Goal: Use online tool/utility: Utilize a website feature to perform a specific function

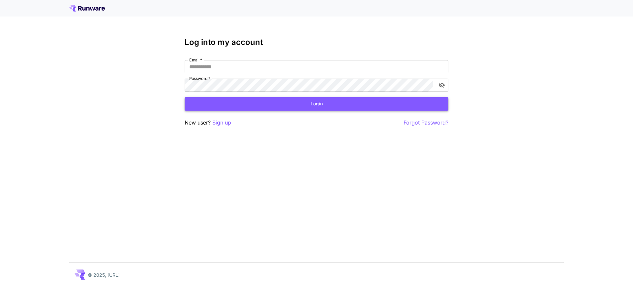
type input "**********"
click at [294, 101] on button "Login" at bounding box center [317, 104] width 264 height 14
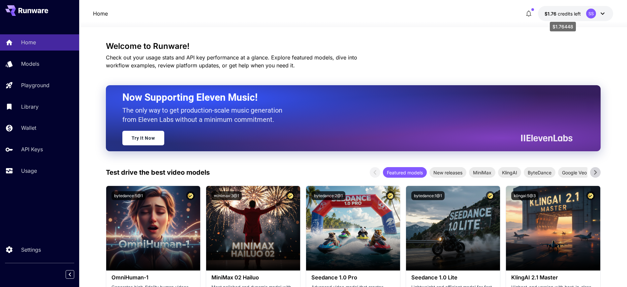
click at [554, 15] on span "$1.76" at bounding box center [551, 14] width 13 height 6
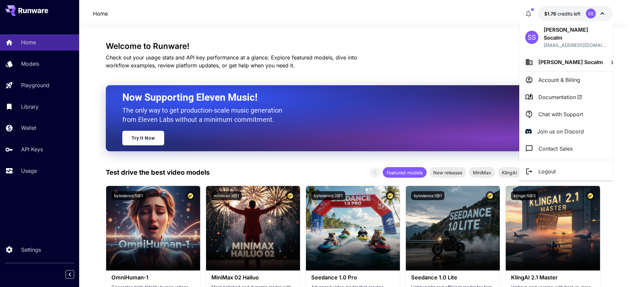
click at [392, 41] on div at bounding box center [316, 143] width 633 height 287
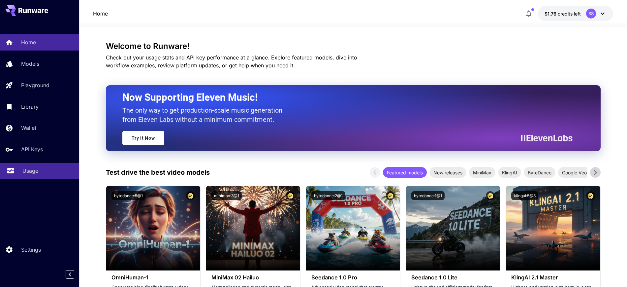
click at [36, 170] on p "Usage" at bounding box center [30, 171] width 16 height 8
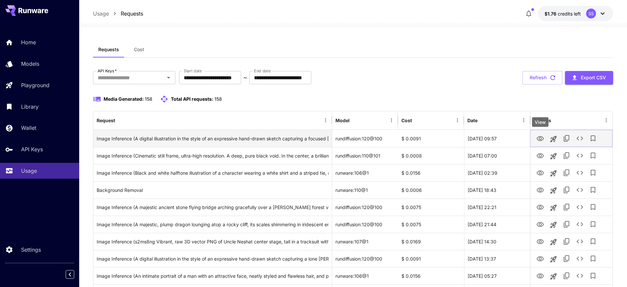
click at [537, 139] on icon "View" at bounding box center [540, 138] width 7 height 5
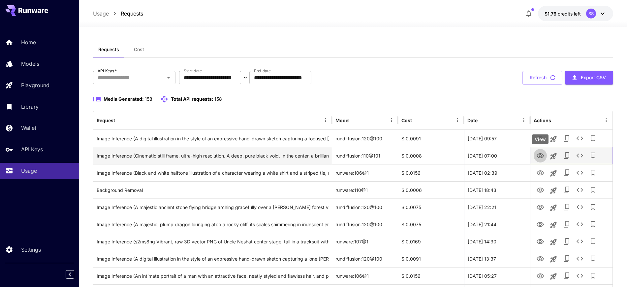
click at [543, 158] on icon "View" at bounding box center [540, 156] width 8 height 8
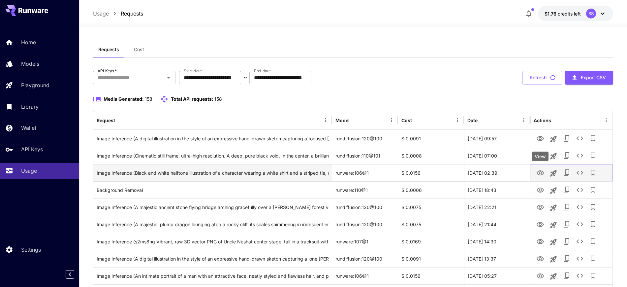
click at [540, 173] on icon "View" at bounding box center [540, 172] width 7 height 5
click at [580, 173] on icon "See details" at bounding box center [580, 173] width 8 height 8
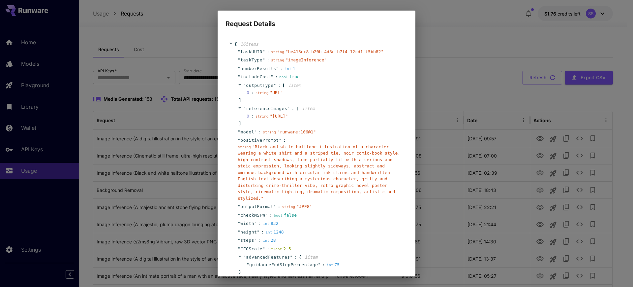
drag, startPoint x: 295, startPoint y: 129, endPoint x: 262, endPoint y: 122, distance: 34.0
click at [270, 118] on span "" [URL] "" at bounding box center [279, 115] width 18 height 5
click at [138, 132] on div "Request Details { 16 item s " taskUUID " : string " be413ec8-b20b-4d8c-b7f4-12c…" at bounding box center [316, 143] width 633 height 287
click at [458, 26] on div "Request Details { 16 item s " taskUUID " : string " be413ec8-b20b-4d8c-b7f4-12c…" at bounding box center [316, 143] width 633 height 287
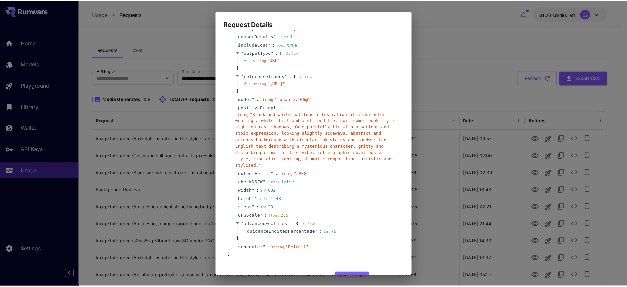
scroll to position [61, 0]
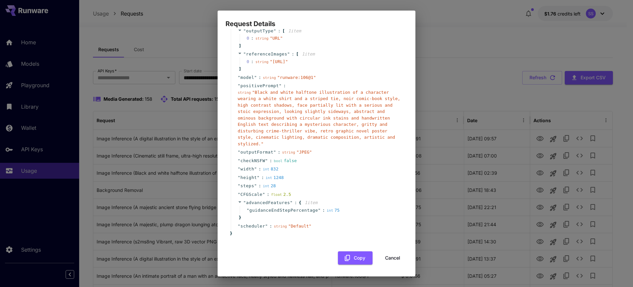
click at [389, 255] on button "Cancel" at bounding box center [393, 258] width 30 height 14
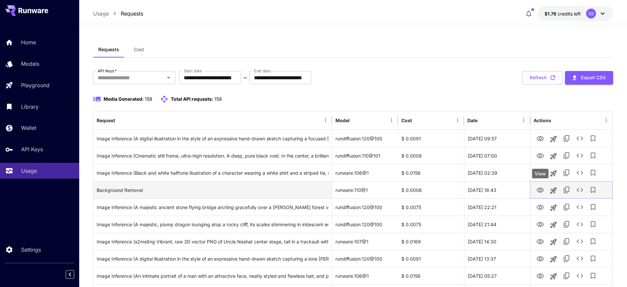
click at [541, 190] on icon "View" at bounding box center [540, 190] width 8 height 8
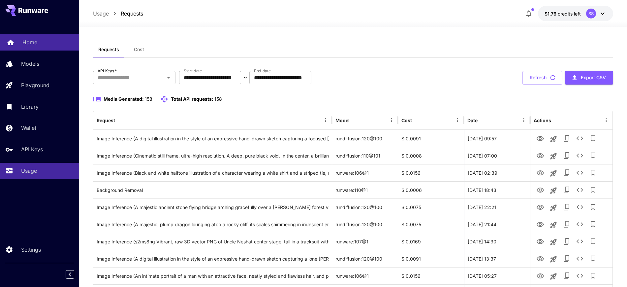
click at [32, 44] on p "Home" at bounding box center [29, 42] width 15 height 8
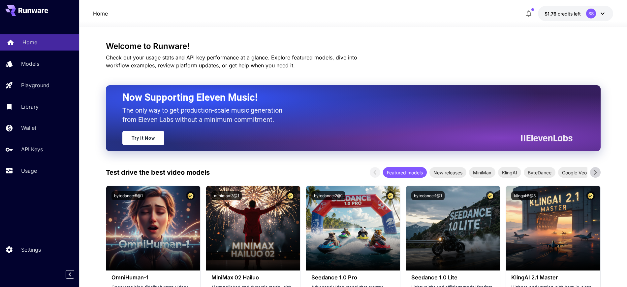
click at [32, 44] on p "Home" at bounding box center [29, 42] width 15 height 8
click at [159, 131] on link "Try It Now" at bounding box center [143, 137] width 42 height 15
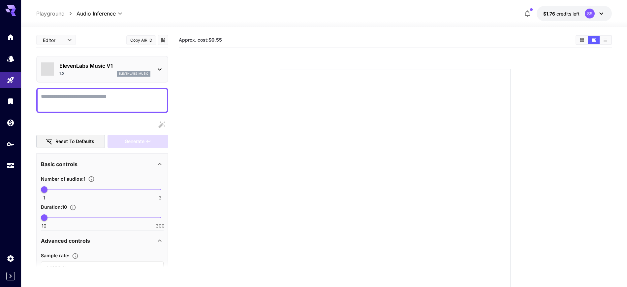
click at [132, 67] on p "ElevenLabs Music V1" at bounding box center [104, 66] width 91 height 8
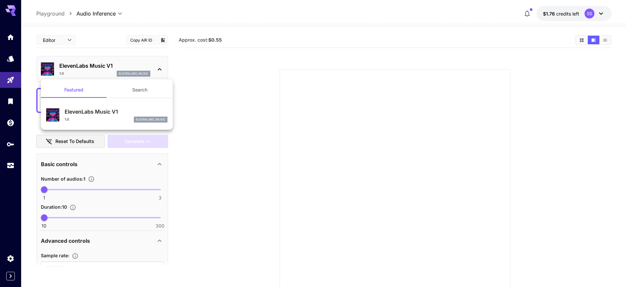
click at [132, 67] on div at bounding box center [316, 143] width 633 height 287
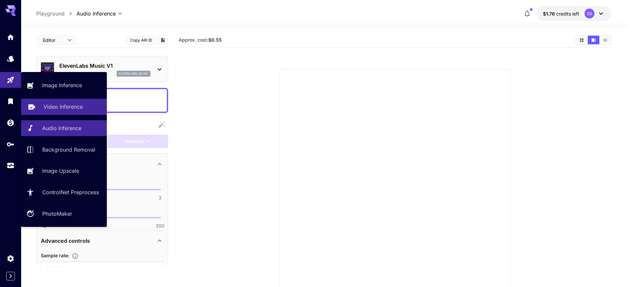
click at [65, 105] on p "Video Inference" at bounding box center [63, 107] width 39 height 8
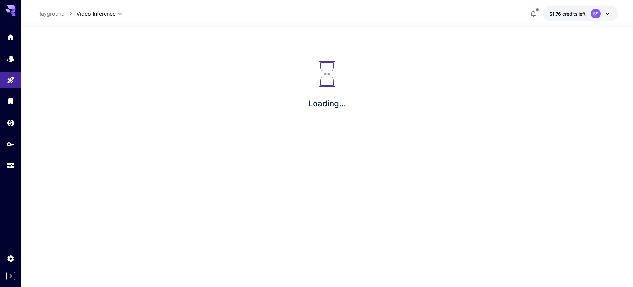
type input "**********"
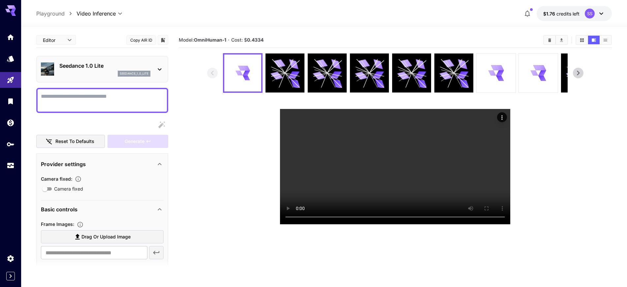
click at [83, 74] on div "seedance_1_0_lite" at bounding box center [104, 74] width 91 height 6
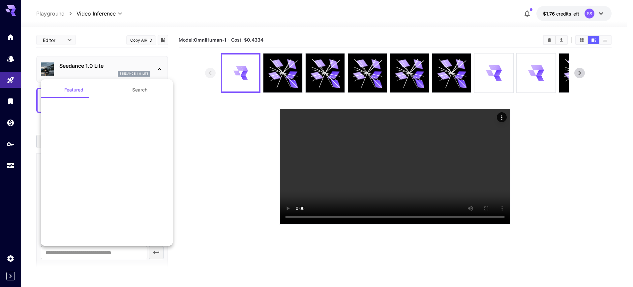
click at [86, 64] on div at bounding box center [316, 143] width 633 height 287
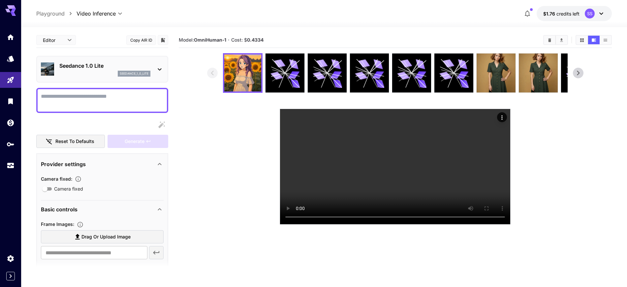
click at [86, 64] on p "Seedance 1.0 Lite" at bounding box center [104, 66] width 91 height 8
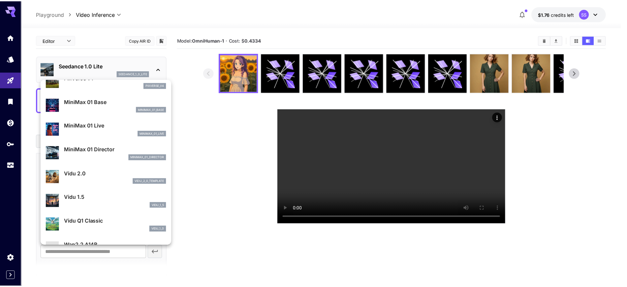
scroll to position [534, 0]
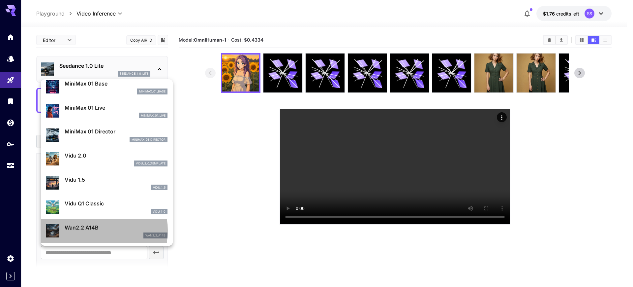
click at [90, 230] on p "Wan2.2 A14B" at bounding box center [116, 227] width 103 height 8
type input "**********"
type input "***"
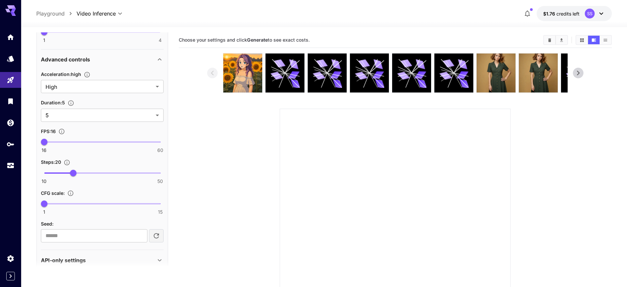
scroll to position [308, 0]
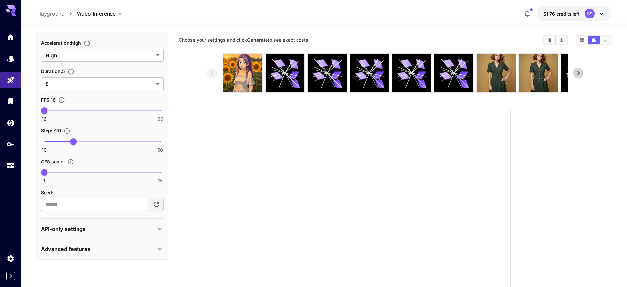
click at [73, 225] on p "API-only settings" at bounding box center [63, 229] width 45 height 8
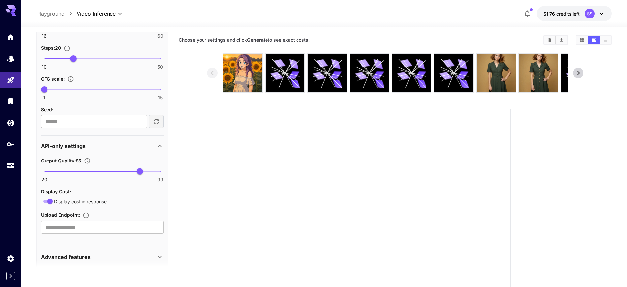
scroll to position [399, 0]
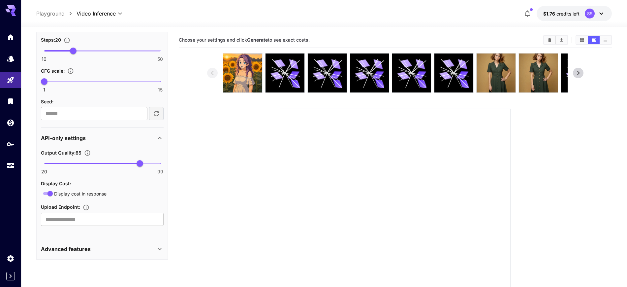
click at [71, 142] on div "API-only settings" at bounding box center [102, 138] width 123 height 16
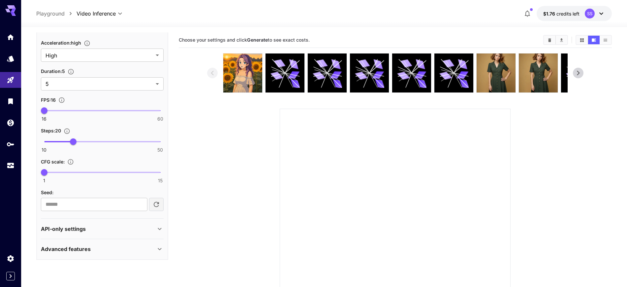
scroll to position [308, 0]
click at [74, 256] on div "Advanced features" at bounding box center [102, 249] width 123 height 16
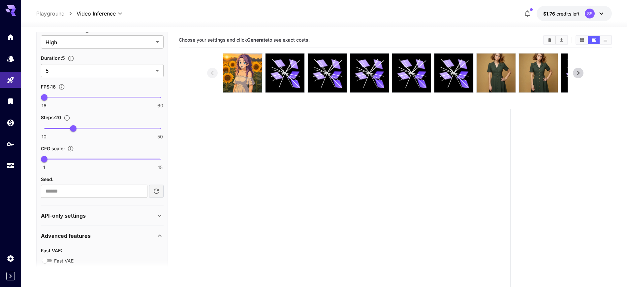
scroll to position [334, 0]
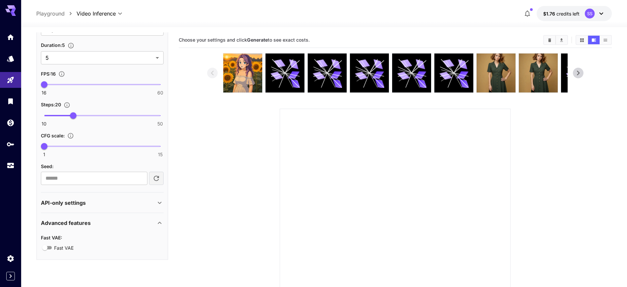
click at [75, 225] on p "Advanced features" at bounding box center [66, 223] width 50 height 8
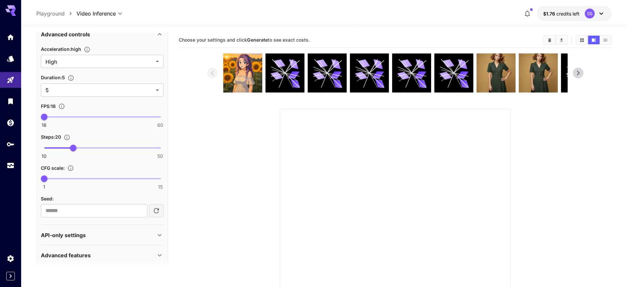
scroll to position [308, 0]
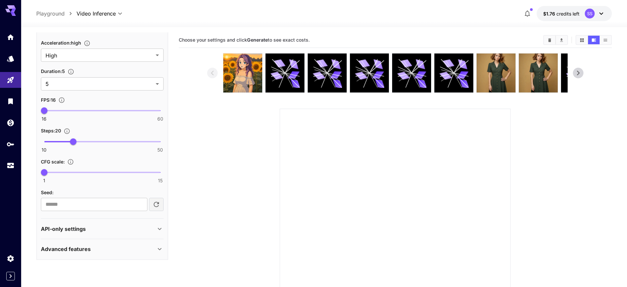
click at [86, 249] on p "Advanced features" at bounding box center [66, 249] width 50 height 8
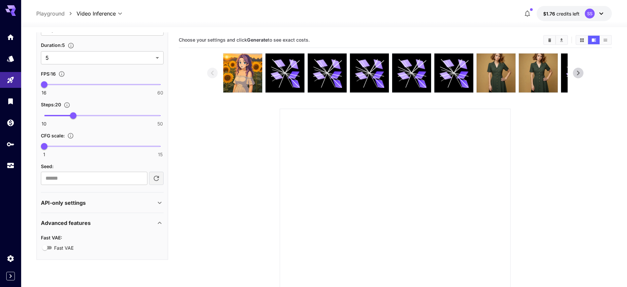
click at [70, 222] on p "Advanced features" at bounding box center [66, 223] width 50 height 8
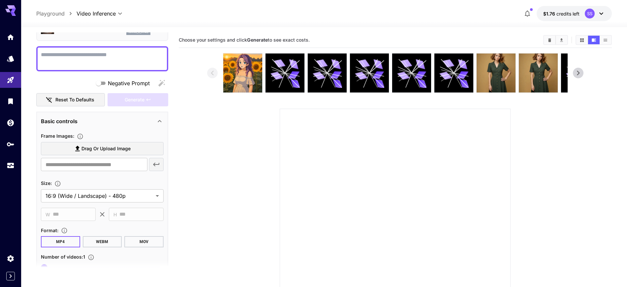
scroll to position [0, 0]
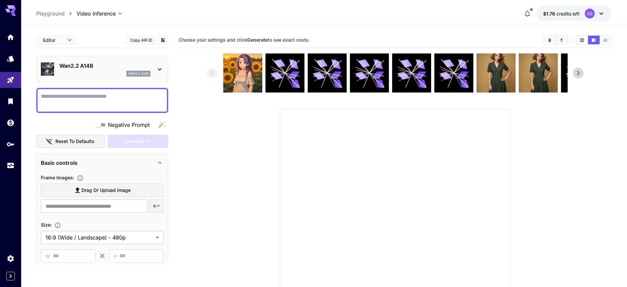
click at [92, 191] on span "Drag or upload image" at bounding box center [105, 190] width 49 height 8
click at [0, 0] on input "Drag or upload image" at bounding box center [0, 0] width 0 height 0
type input "**********"
